Goal: Task Accomplishment & Management: Manage account settings

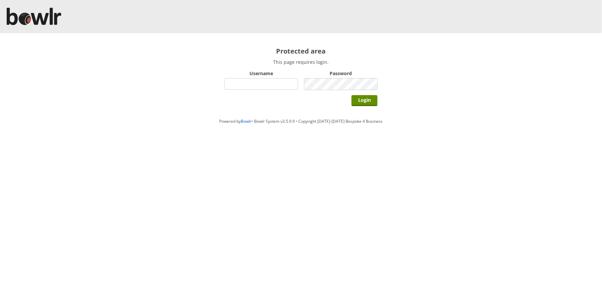
type input "hornseaindoorbowlsclub"
click at [352, 95] on input "Login" at bounding box center [365, 100] width 26 height 11
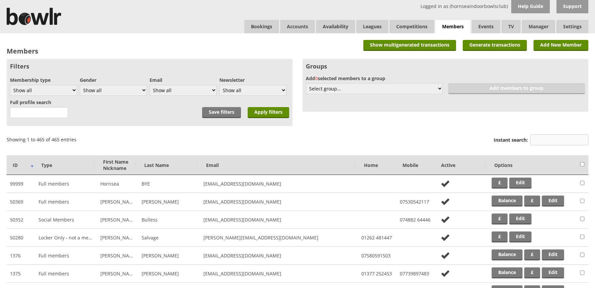
click at [540, 135] on input "Instant search:" at bounding box center [560, 139] width 58 height 11
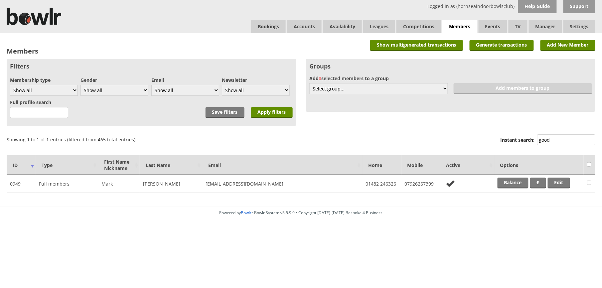
type input "good"
click at [507, 176] on td "Balance £ Edit" at bounding box center [538, 184] width 89 height 18
click at [508, 176] on td "Balance £ Edit" at bounding box center [538, 184] width 89 height 18
click at [509, 181] on link "Balance" at bounding box center [513, 183] width 31 height 11
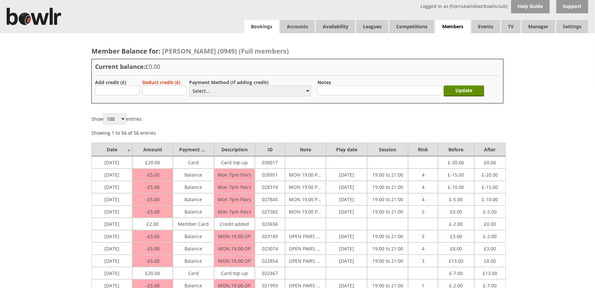
click at [263, 27] on link "Bookings" at bounding box center [262, 26] width 35 height 13
